Goal: Task Accomplishment & Management: Manage account settings

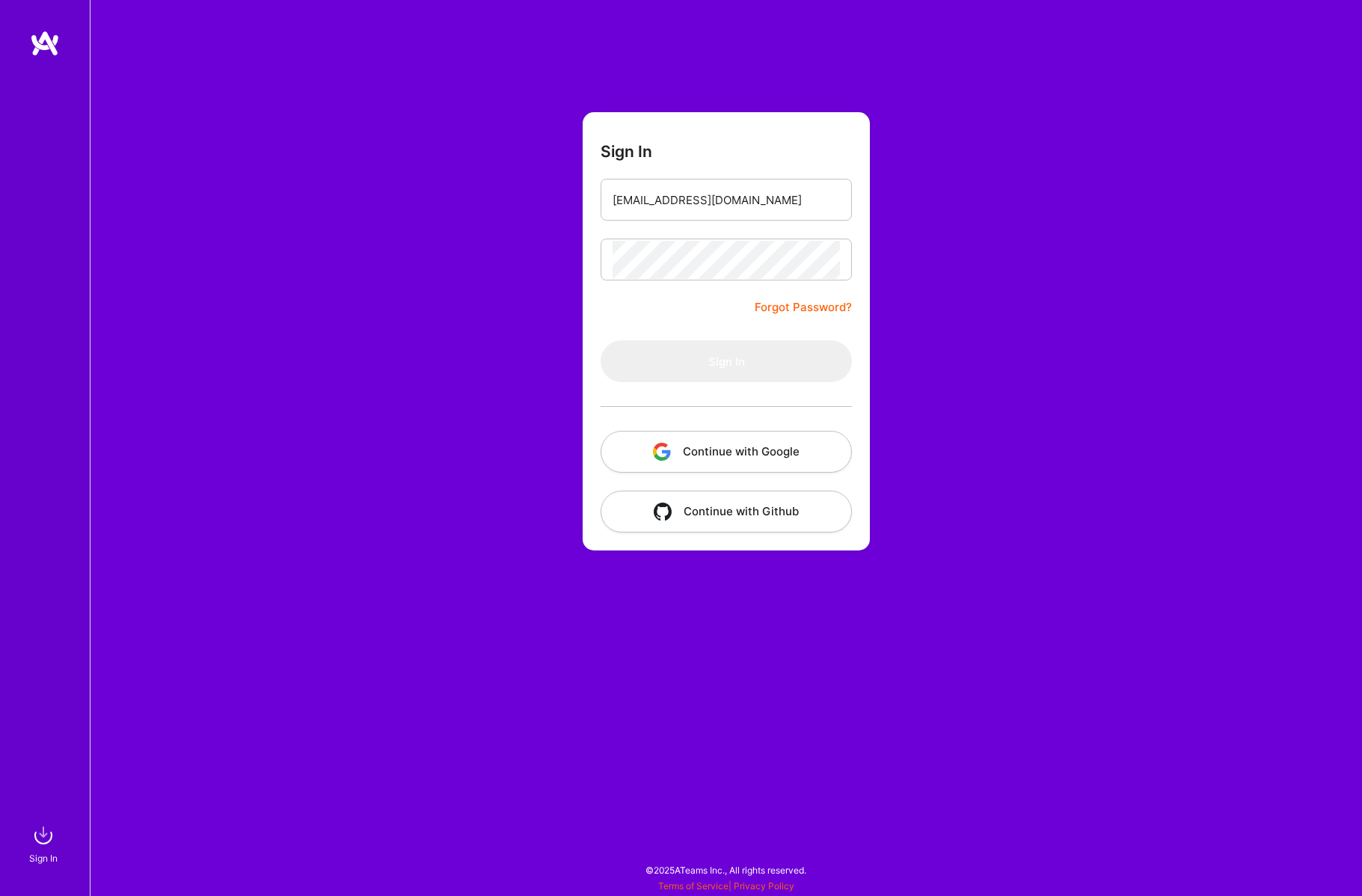
click at [922, 378] on div "Sign In [EMAIL_ADDRESS][DOMAIN_NAME] Forgot Password? Sign In Continue with Goo…" at bounding box center [725, 448] width 1272 height 896
click at [603, 314] on form "Sign In [EMAIL_ADDRESS][DOMAIN_NAME] Forgot Password? Sign In Continue with Goo…" at bounding box center [725, 331] width 287 height 438
click at [38, 839] on img at bounding box center [43, 835] width 30 height 30
click at [734, 203] on input "email" at bounding box center [726, 199] width 227 height 38
type input "[EMAIL_ADDRESS][DOMAIN_NAME]"
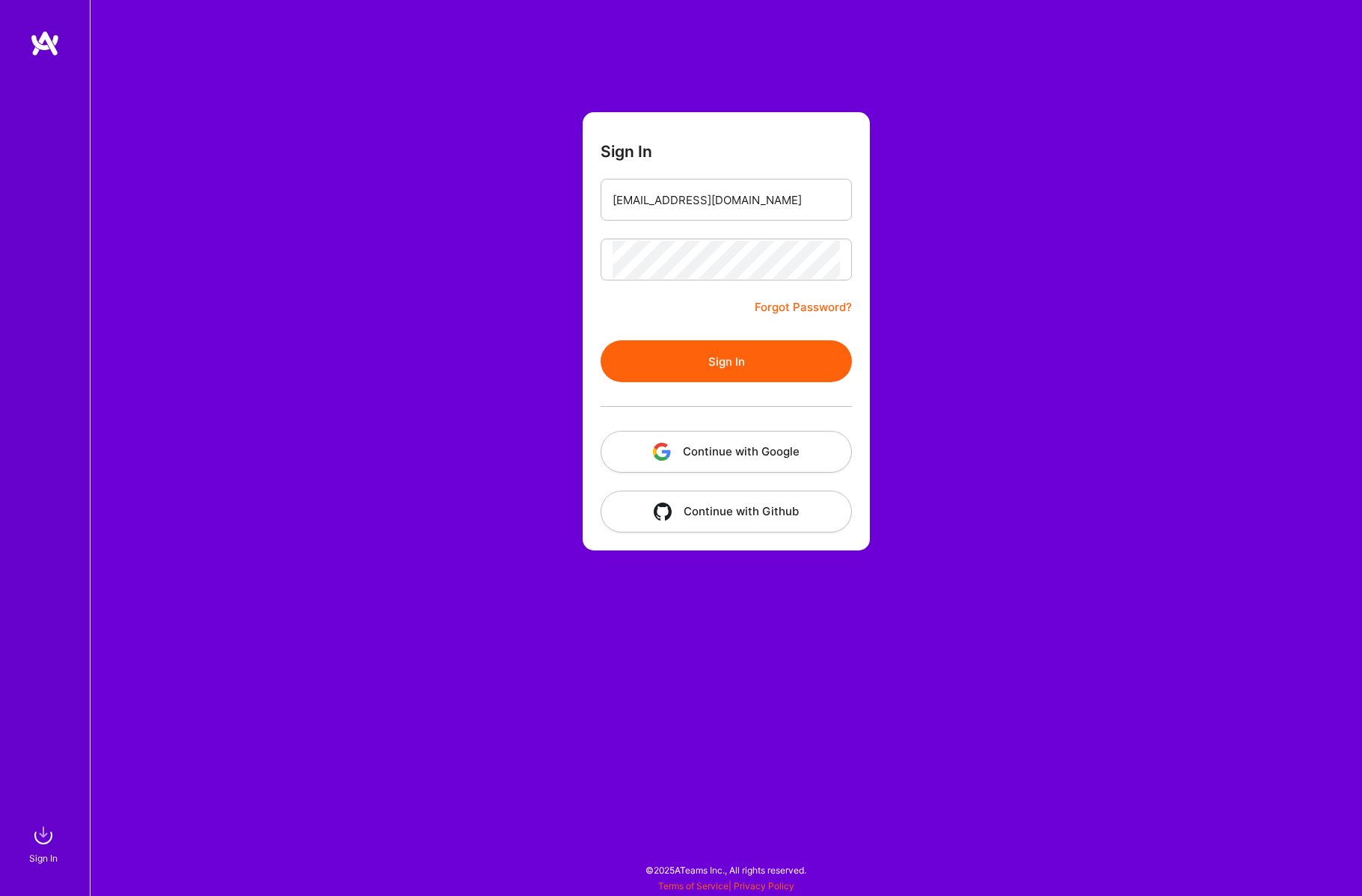
click at [724, 361] on button "Sign In" at bounding box center [726, 361] width 251 height 42
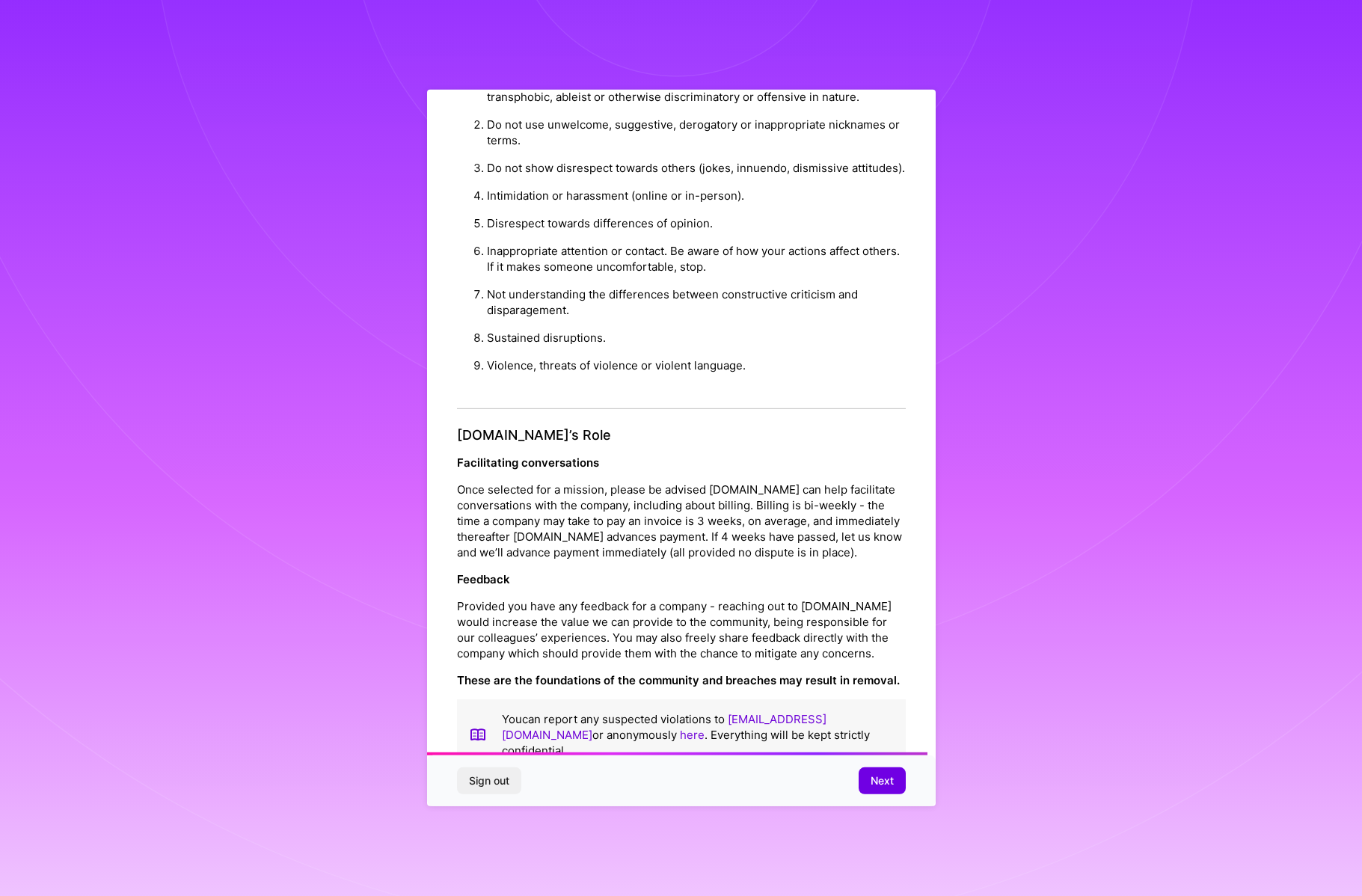
scroll to position [1406, 0]
click at [883, 782] on span "Next" at bounding box center [881, 781] width 23 height 15
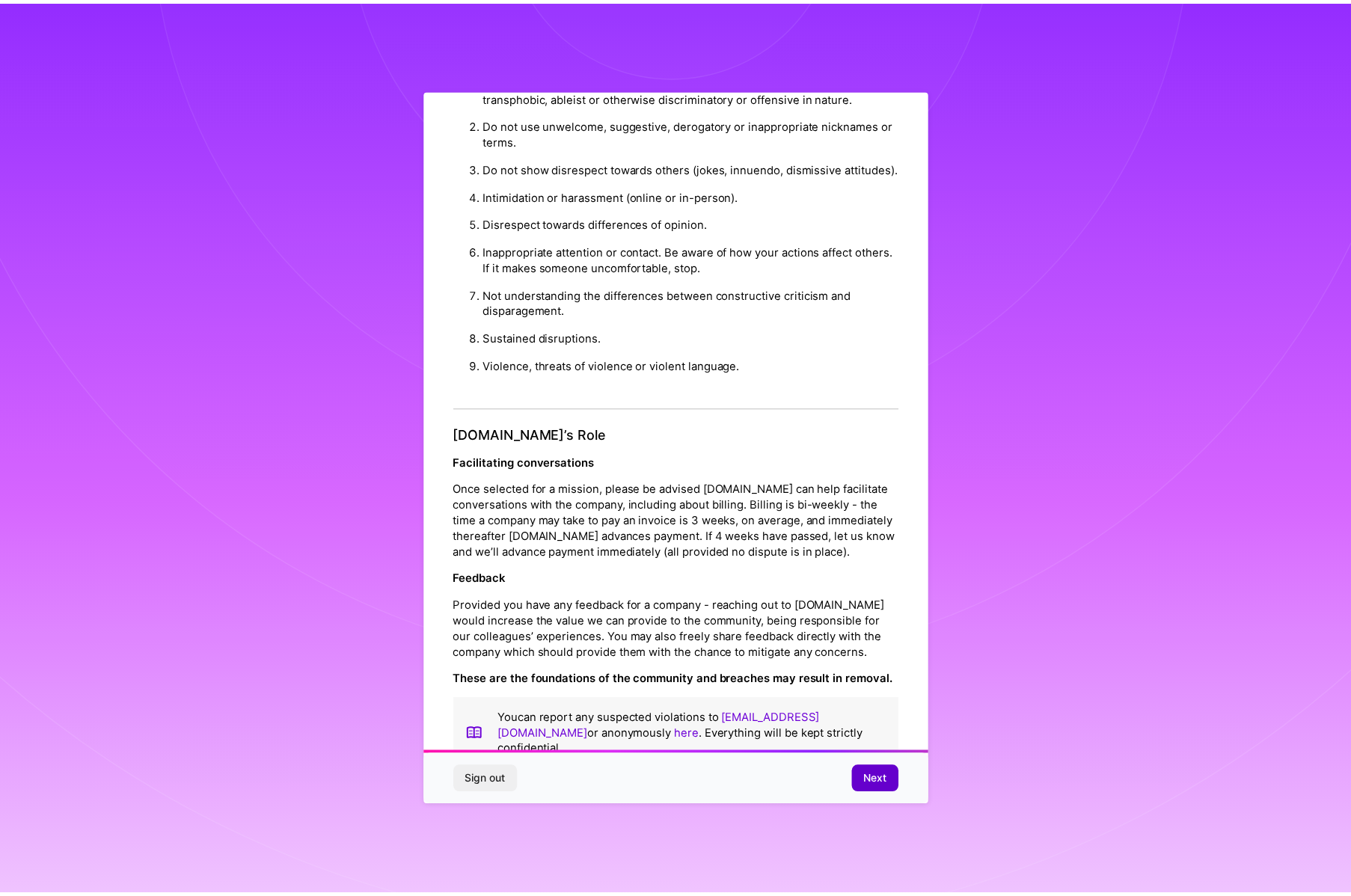
scroll to position [0, 0]
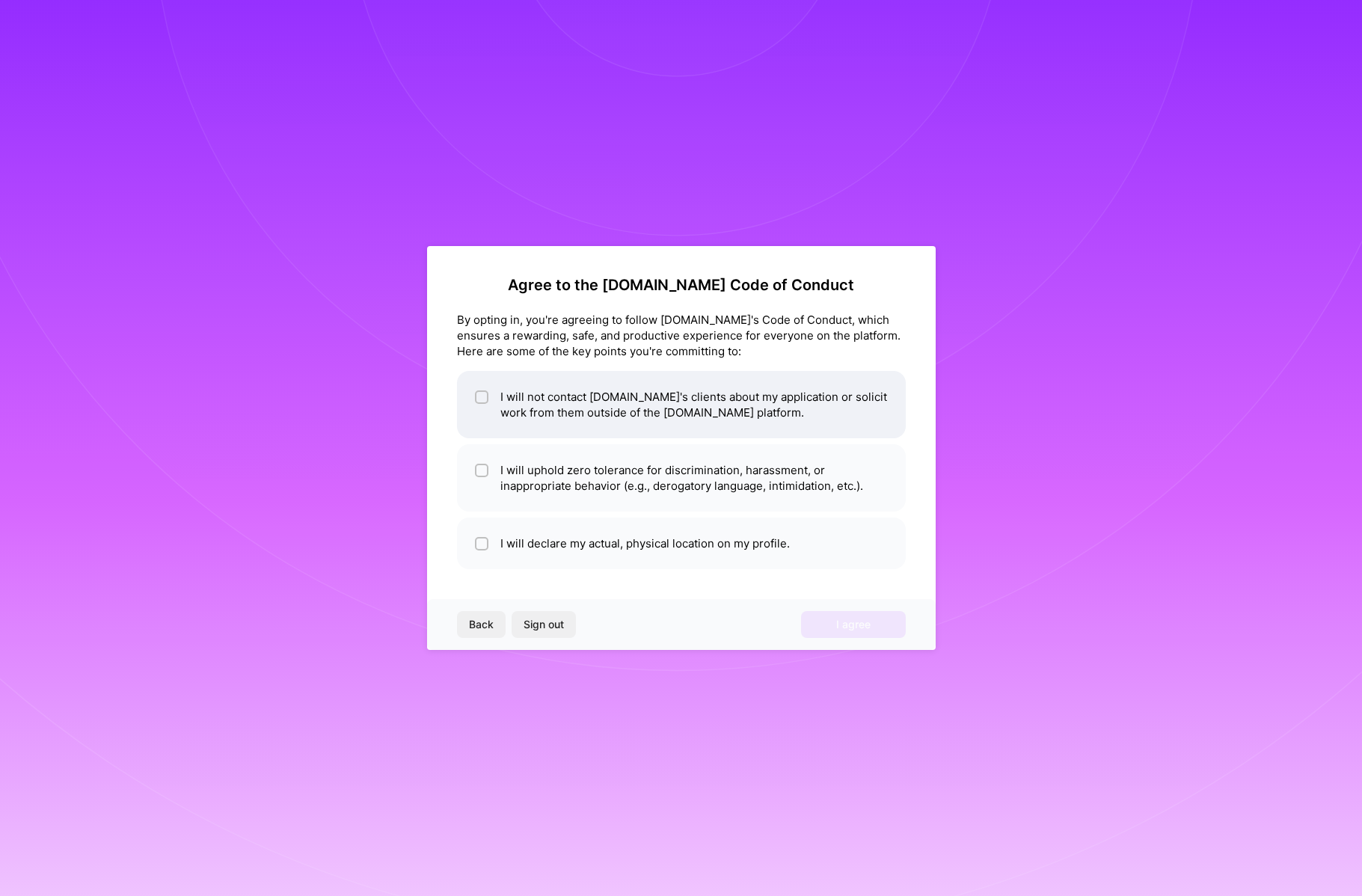
click at [475, 399] on div at bounding box center [482, 397] width 14 height 14
checkbox input "true"
click at [632, 473] on li "I will uphold zero tolerance for discrimination, harassment, or inappropriate b…" at bounding box center [681, 477] width 448 height 67
checkbox input "true"
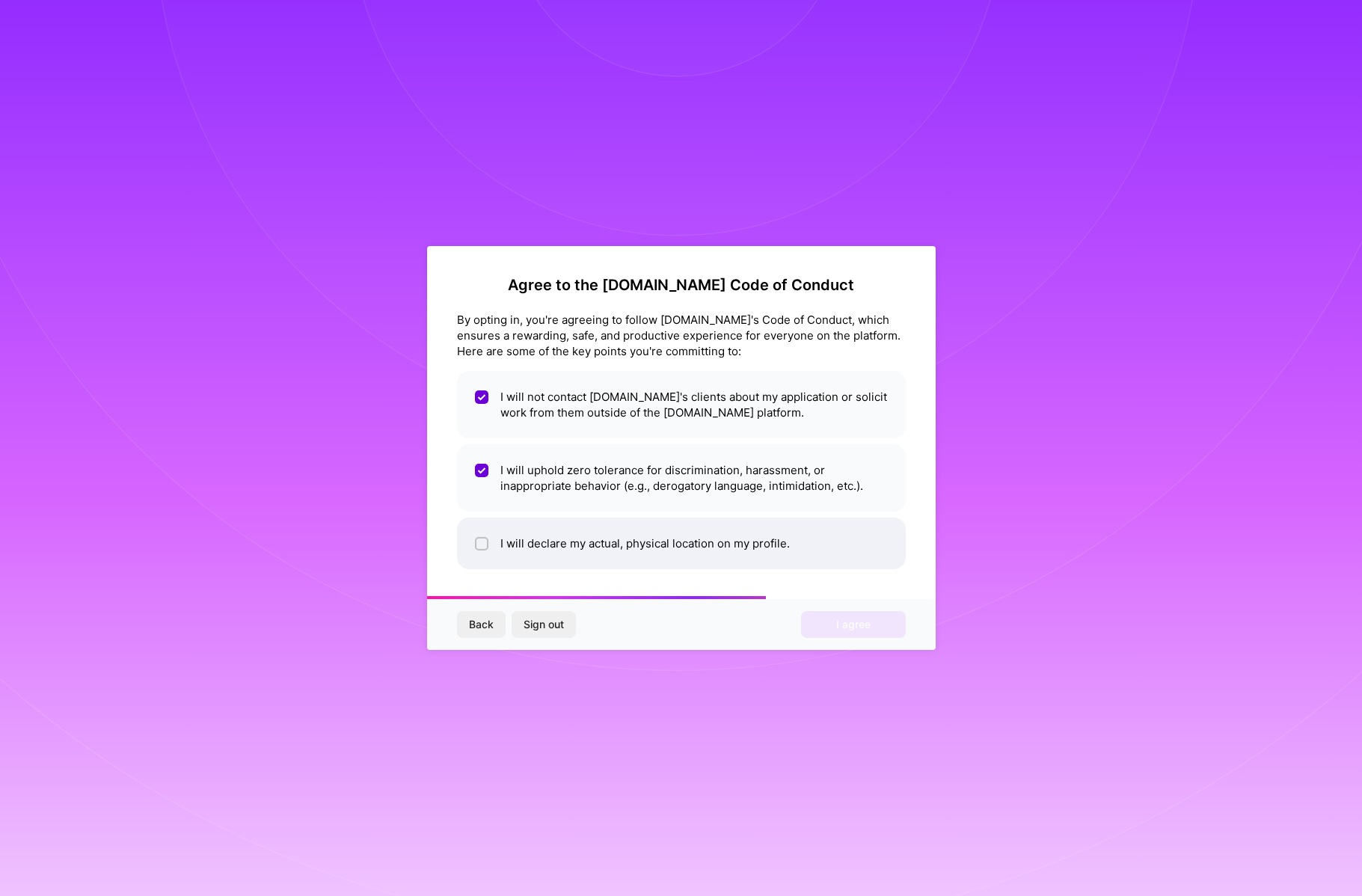
click at [532, 546] on li "I will declare my actual, physical location on my profile." at bounding box center [681, 544] width 448 height 52
checkbox input "true"
click at [817, 620] on button "I agree" at bounding box center [853, 624] width 104 height 27
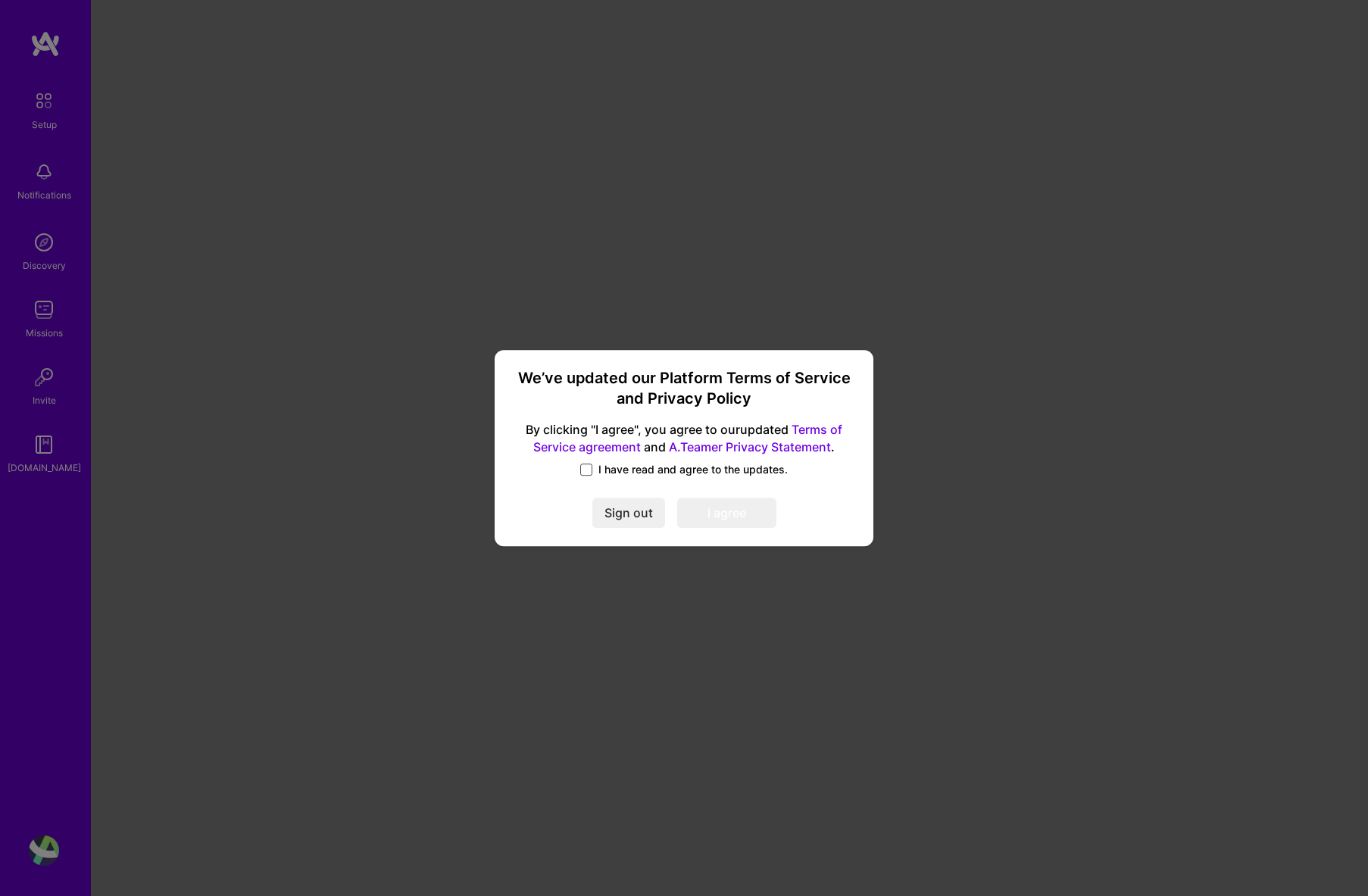
click at [589, 467] on span at bounding box center [586, 469] width 12 height 12
click at [0, 0] on input "I have read and agree to the updates." at bounding box center [0, 0] width 0 height 0
click at [732, 510] on button "I agree" at bounding box center [727, 513] width 99 height 30
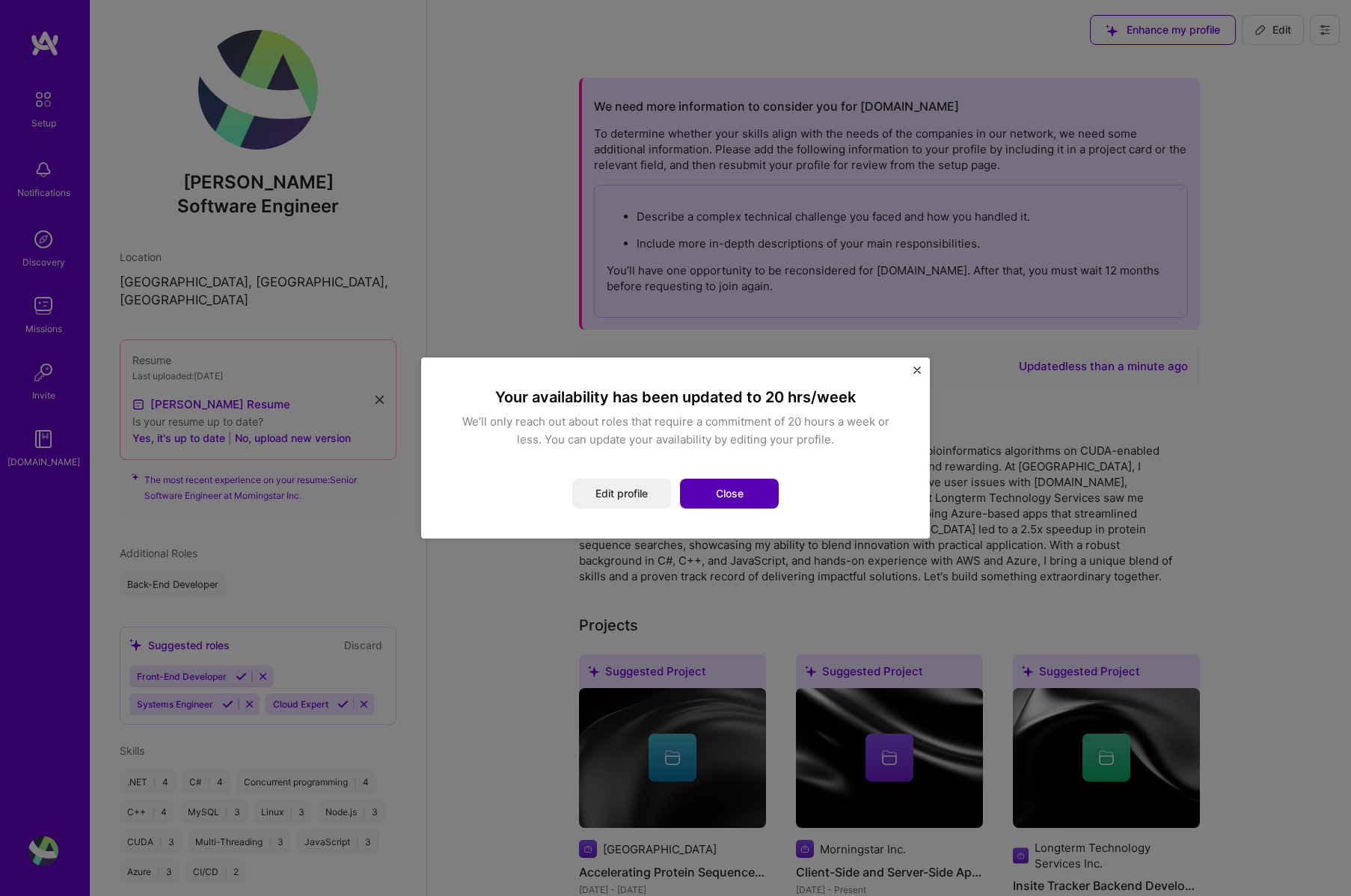
click at [759, 486] on button "Close" at bounding box center [729, 494] width 99 height 30
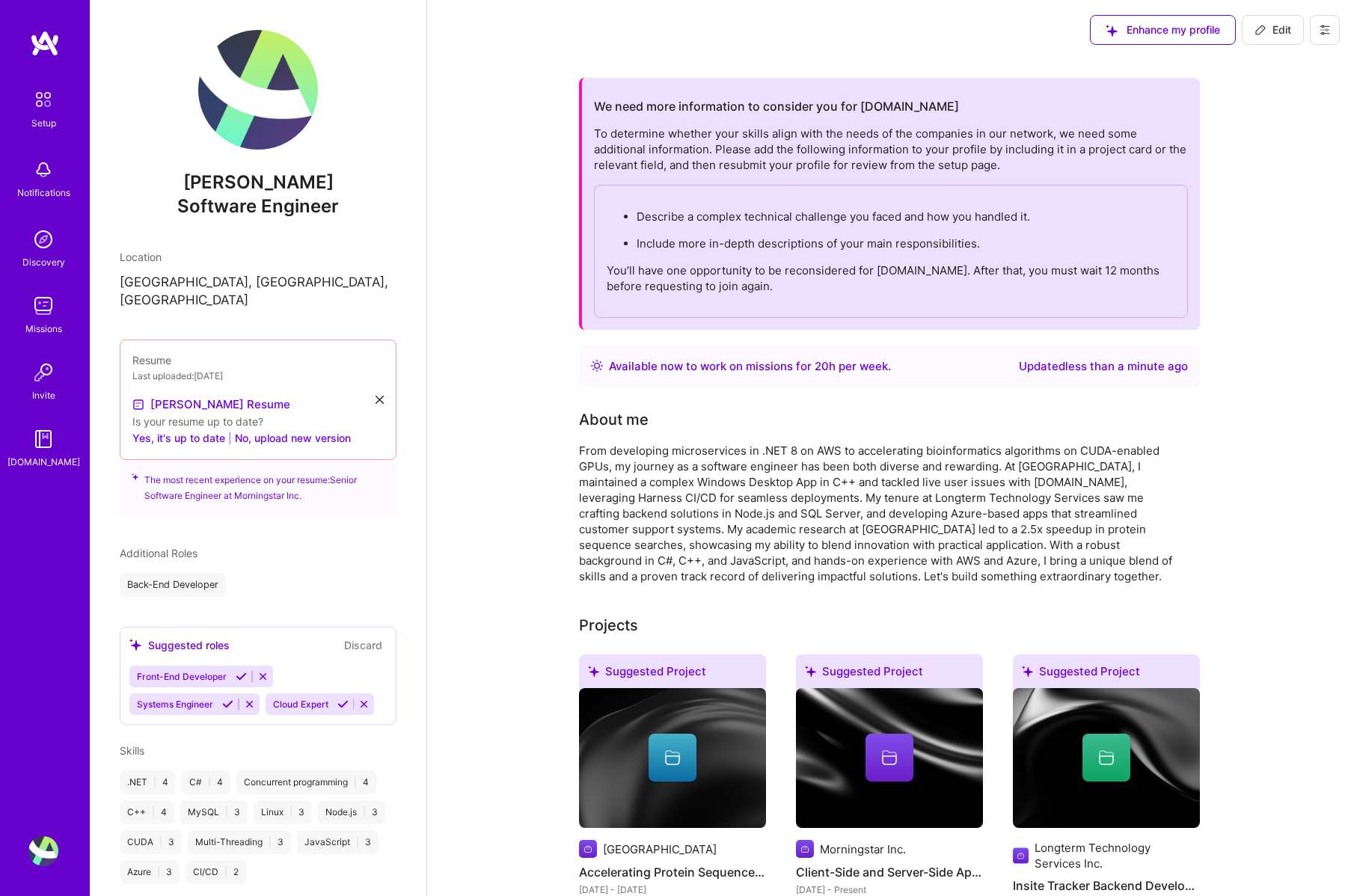
click at [281, 206] on span "Software Engineer" at bounding box center [257, 207] width 161 height 22
